Goal: Transaction & Acquisition: Purchase product/service

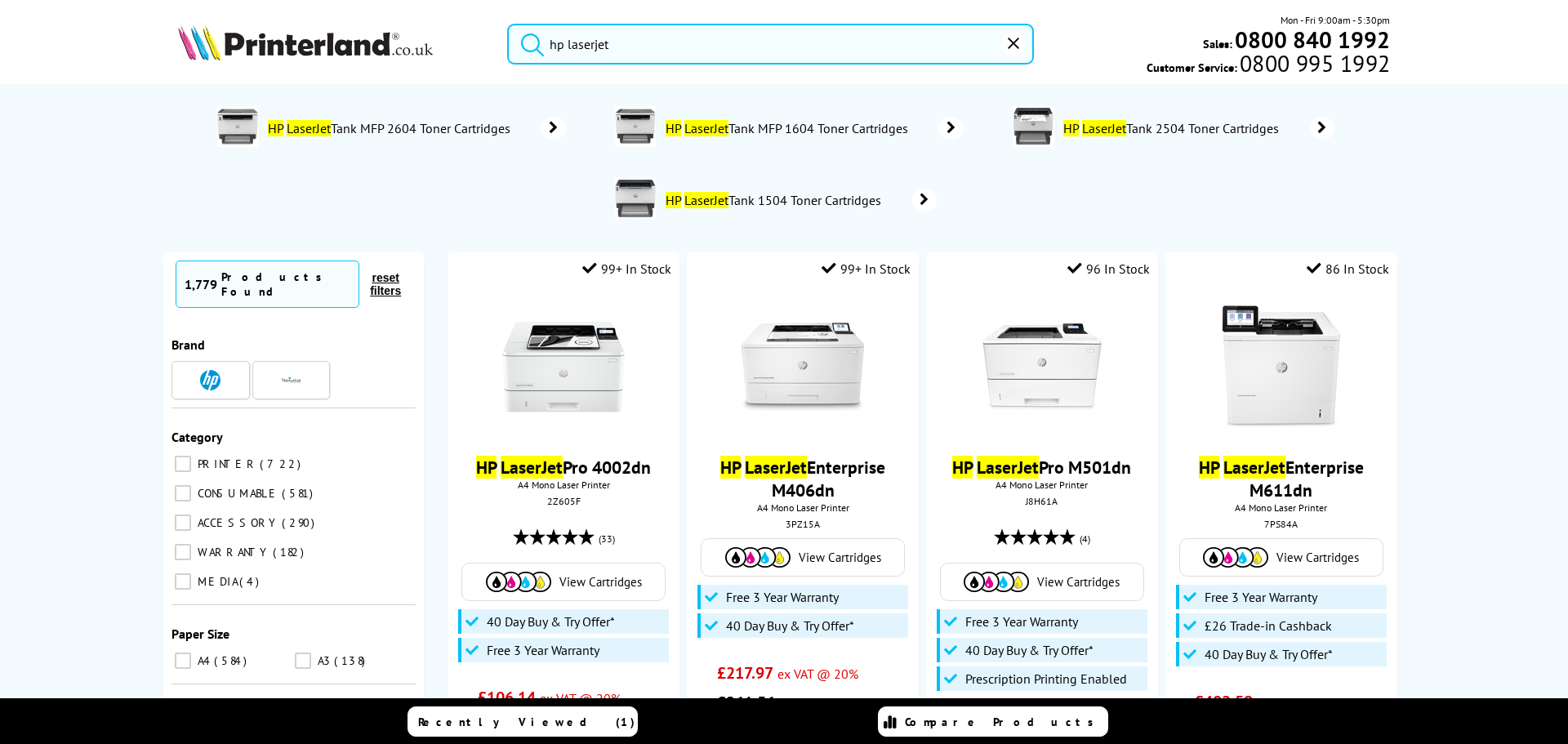
type input "hp laserjet"
click at [508, 24] on button "submit" at bounding box center [528, 42] width 40 height 36
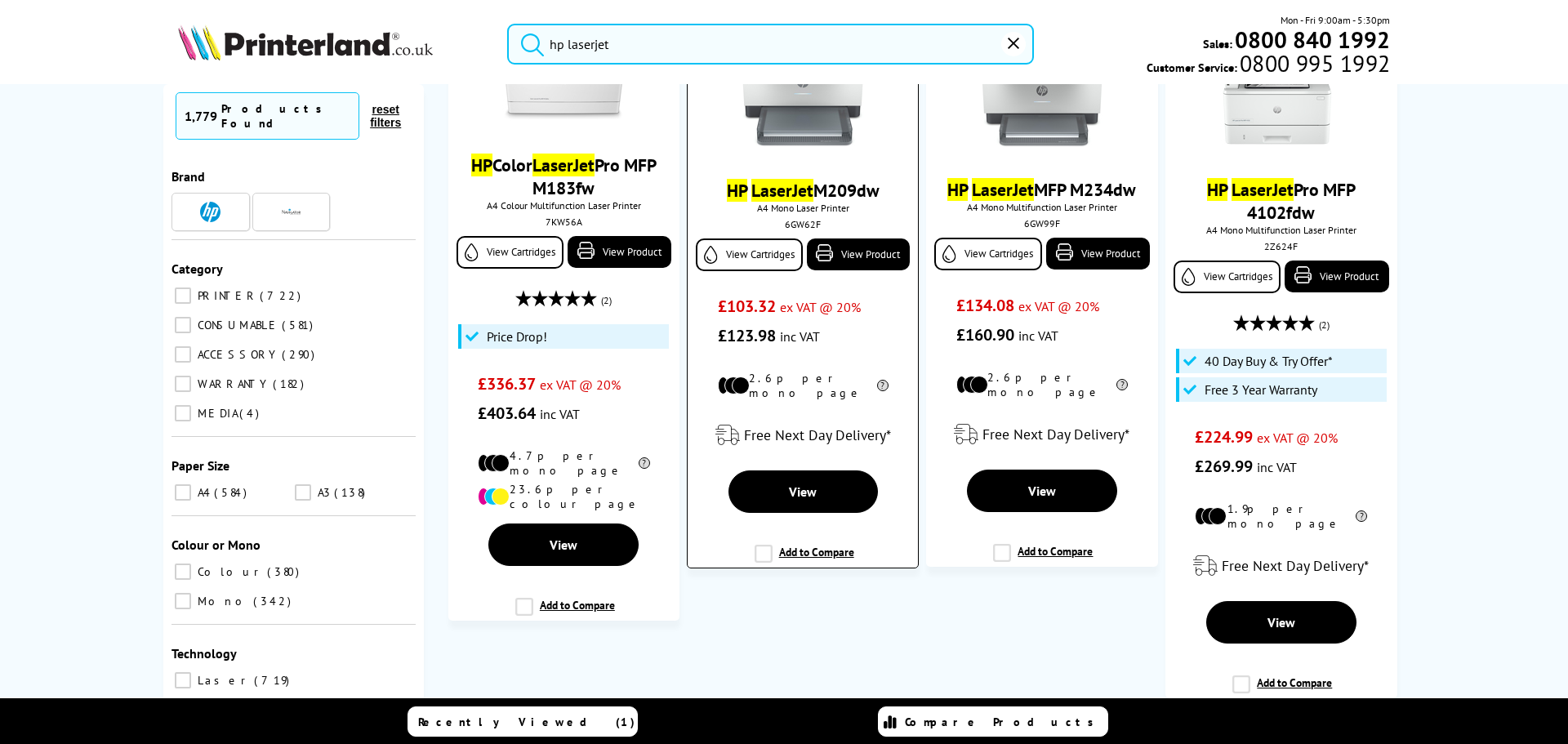
scroll to position [1552, 0]
